Goal: Navigation & Orientation: Find specific page/section

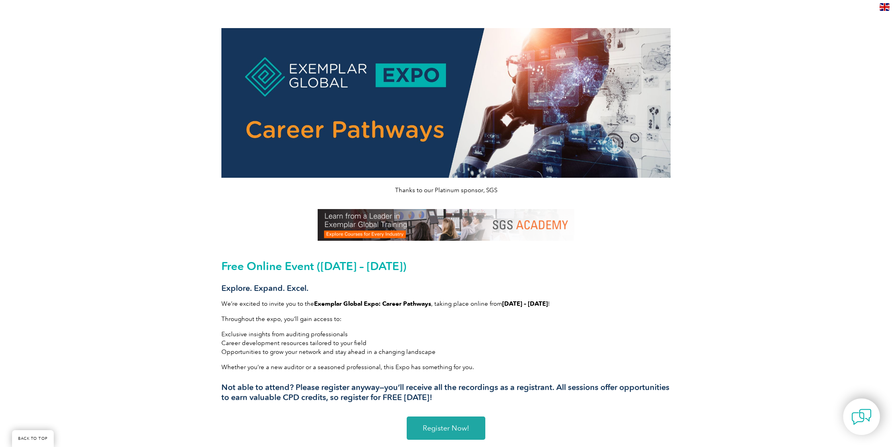
scroll to position [1284, 0]
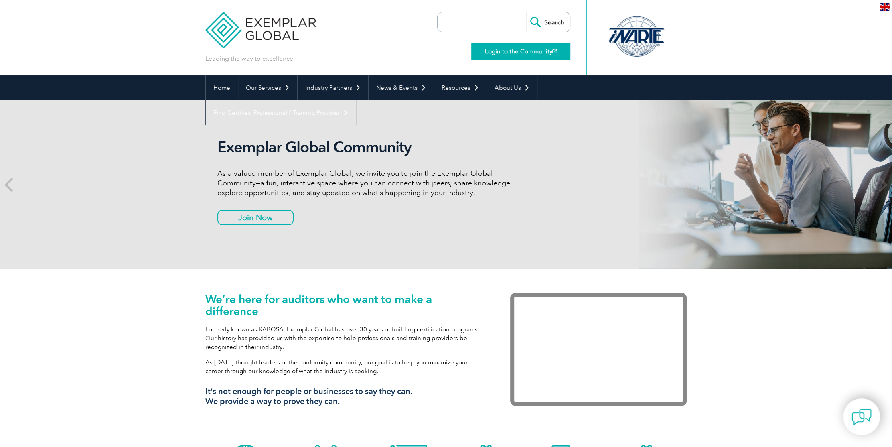
click at [516, 51] on link "Login to the Community" at bounding box center [520, 51] width 99 height 17
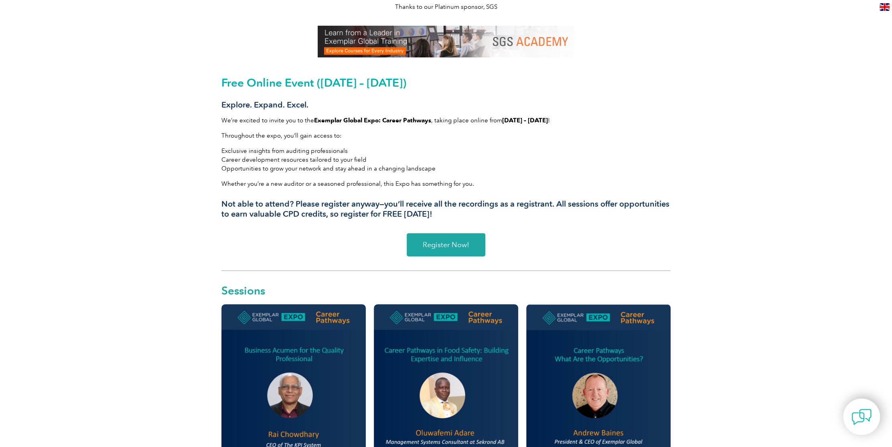
scroll to position [201, 0]
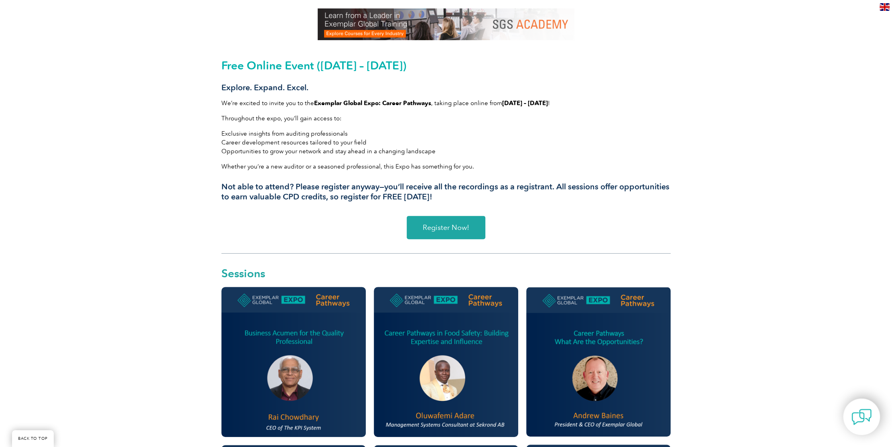
click at [291, 299] on img at bounding box center [293, 362] width 144 height 150
